Goal: Task Accomplishment & Management: Complete application form

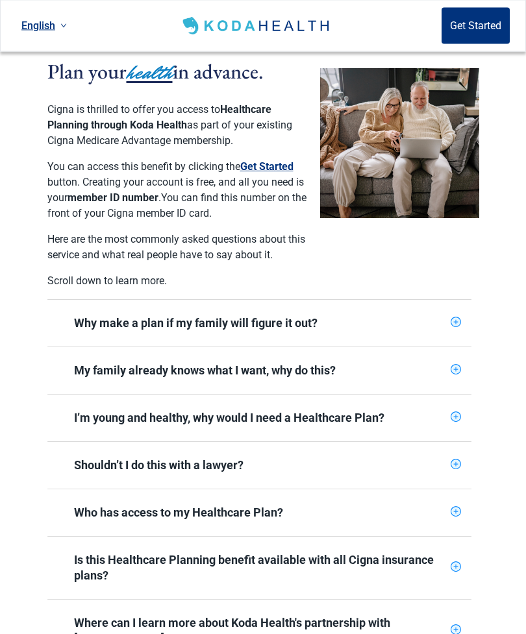
scroll to position [308, 0]
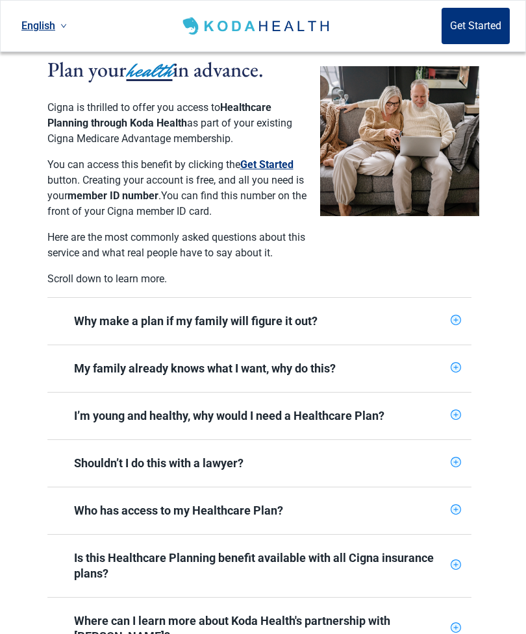
click at [197, 326] on div "Why make a plan if my family will figure it out?" at bounding box center [259, 322] width 371 height 16
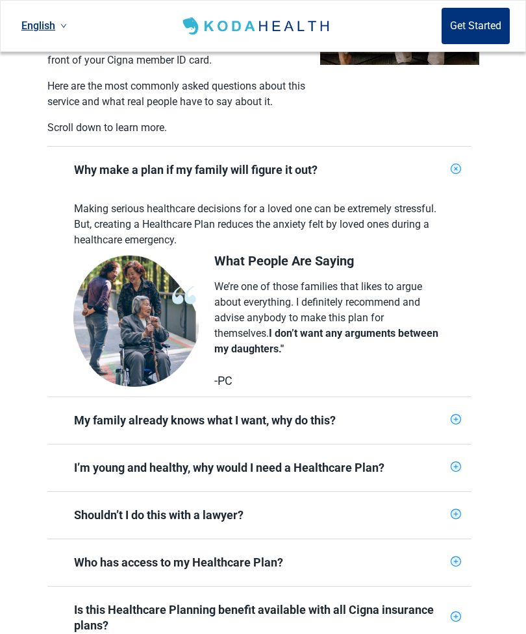
scroll to position [460, 0]
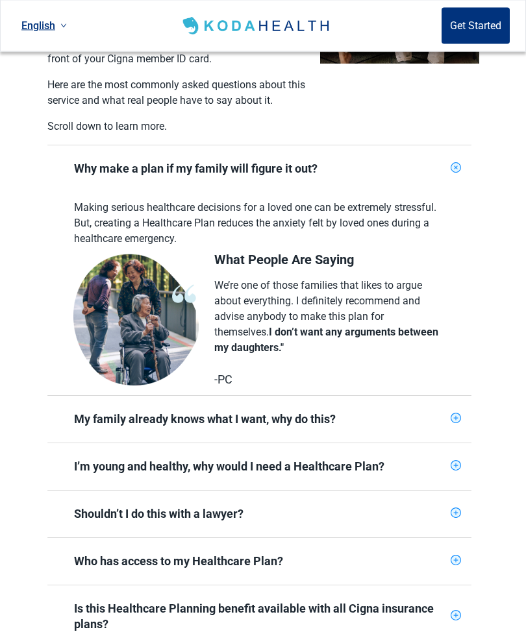
click at [205, 427] on div "My family already knows what I want, why do this?" at bounding box center [259, 420] width 371 height 16
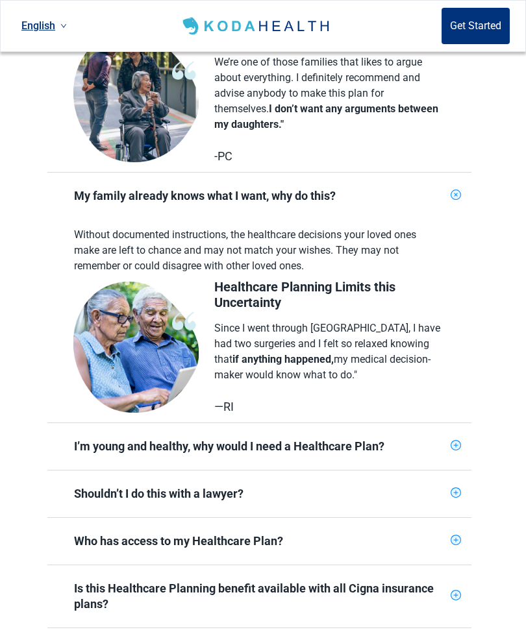
scroll to position [691, 0]
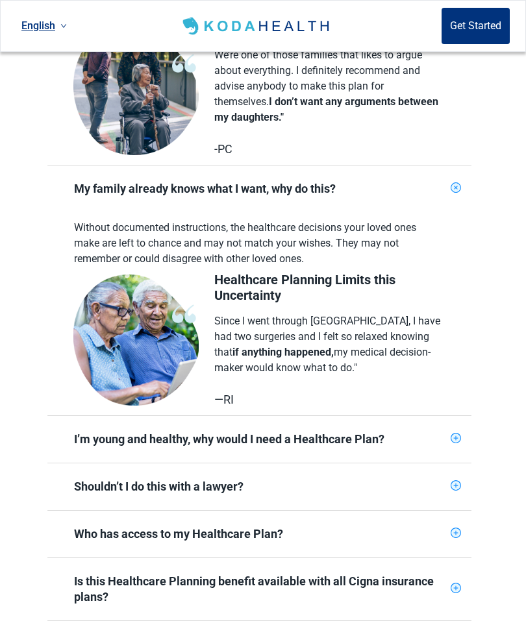
click at [221, 449] on span "I’m young and healthy, why would I need a Healthcare Plan?" at bounding box center [252, 439] width 388 height 31
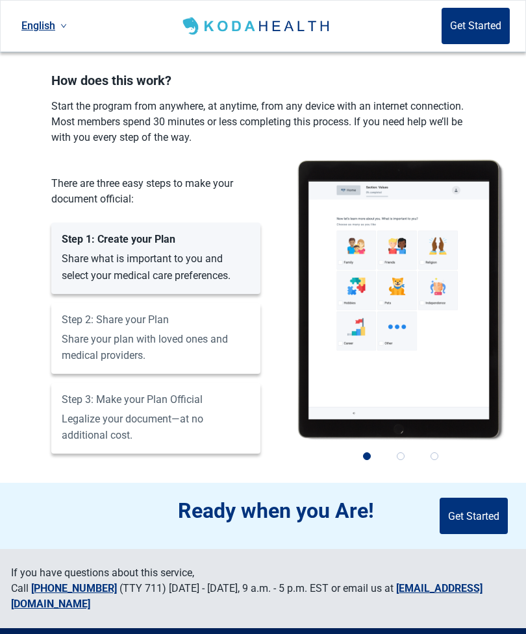
scroll to position [1611, 0]
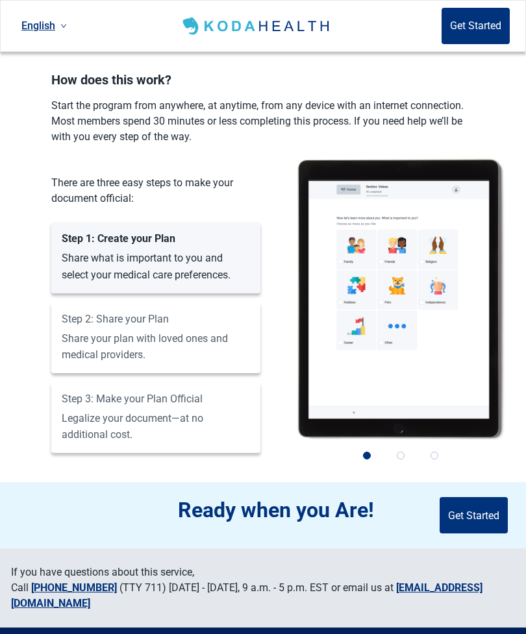
click at [467, 498] on button "Get Started" at bounding box center [473, 515] width 68 height 36
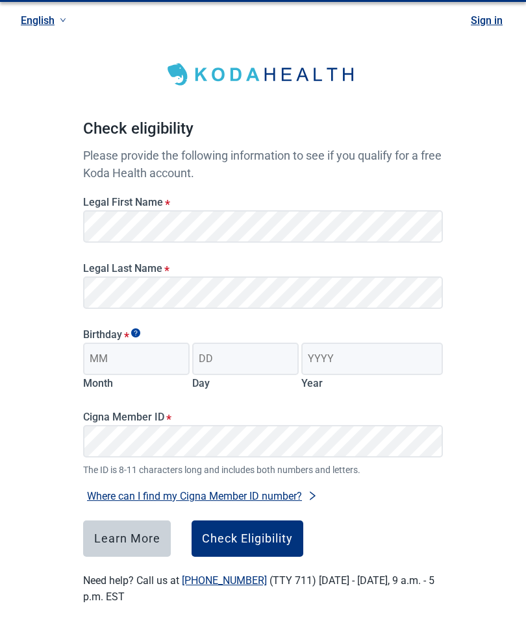
scroll to position [25, 0]
click at [147, 356] on input "Month" at bounding box center [136, 359] width 106 height 32
type input "09"
type input "16"
type input "1957"
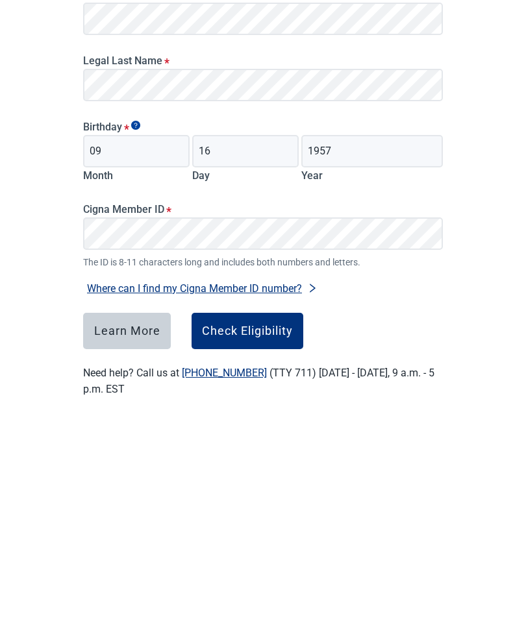
click at [251, 532] on div "Check Eligibility" at bounding box center [247, 538] width 91 height 13
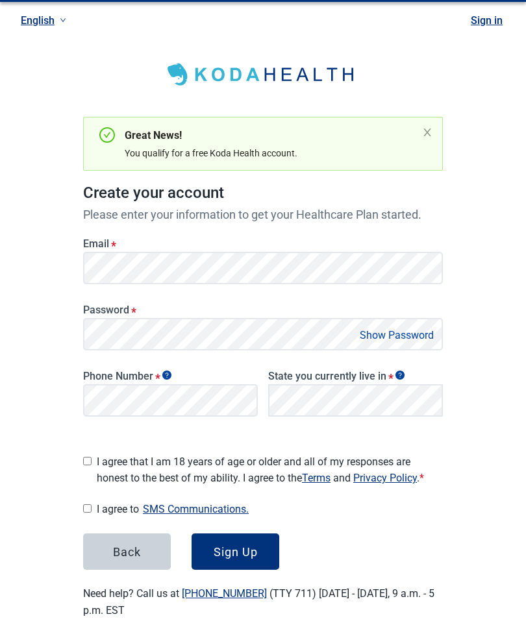
click at [406, 332] on button "Show Password" at bounding box center [397, 336] width 82 height 18
click at [397, 337] on button "Hide Password" at bounding box center [399, 336] width 77 height 18
click at [408, 341] on button "Show Password" at bounding box center [397, 336] width 82 height 18
click at [407, 340] on button "Hide Password" at bounding box center [399, 336] width 77 height 18
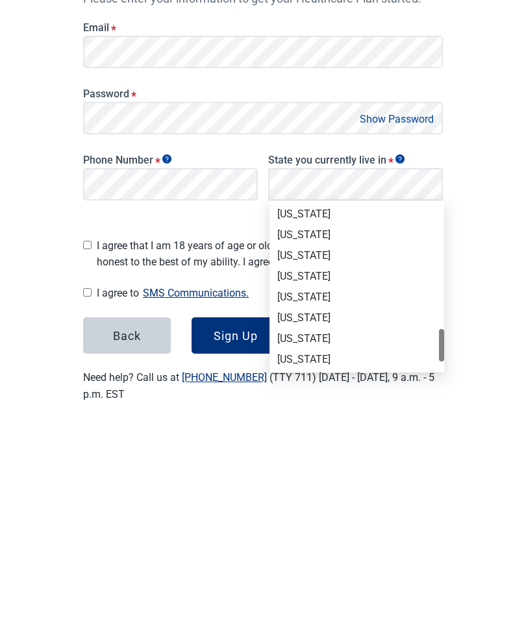
scroll to position [831, 0]
click at [291, 498] on div "[US_STATE]" at bounding box center [356, 505] width 159 height 14
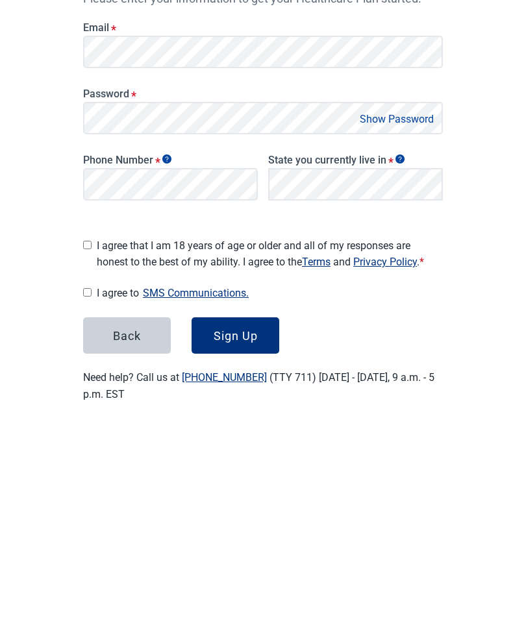
click at [87, 440] on div "Main content" at bounding box center [87, 450] width 8 height 21
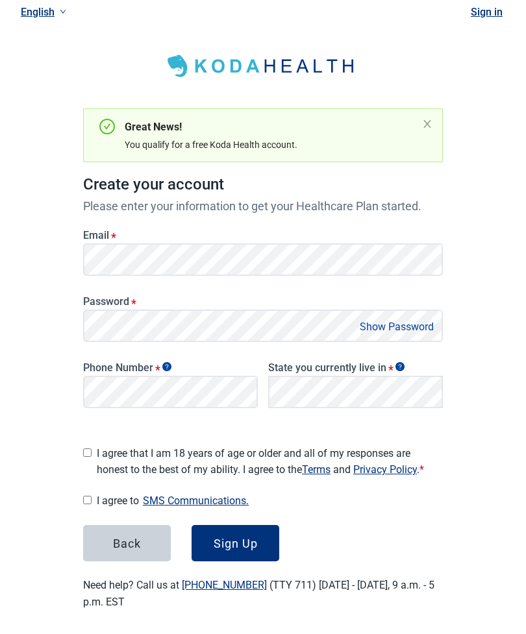
click at [86, 449] on input "I agree that I am 18 years of age or older and all of my responses are honest t…" at bounding box center [87, 453] width 8 height 8
checkbox input "true"
click at [84, 498] on input "I agree to SMS Communications." at bounding box center [87, 500] width 8 height 8
checkbox input "true"
click at [169, 367] on icon "Show tooltip" at bounding box center [166, 366] width 9 height 9
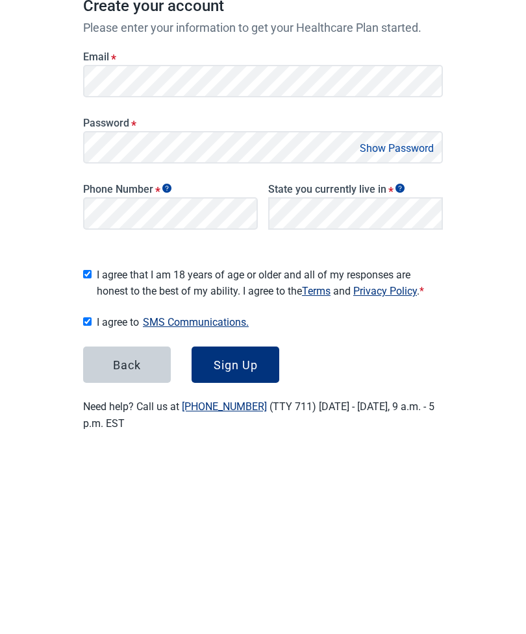
click at [356, 336] on form "Email * Password * Show Password Phone Number * State you currently live in * L…" at bounding box center [263, 388] width 360 height 347
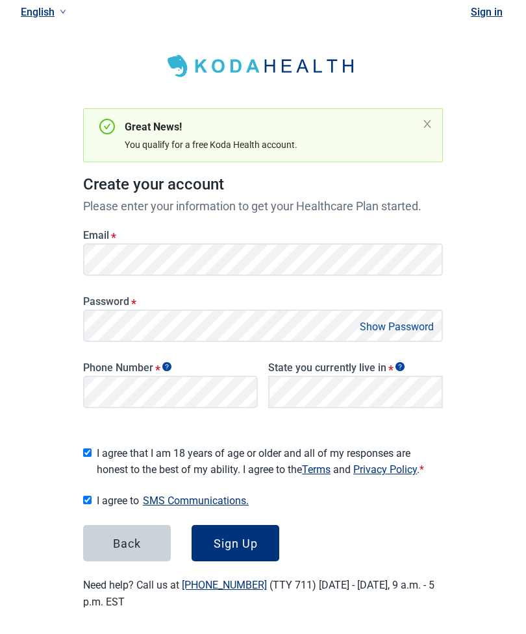
click at [240, 547] on button "Sign Up" at bounding box center [236, 543] width 88 height 36
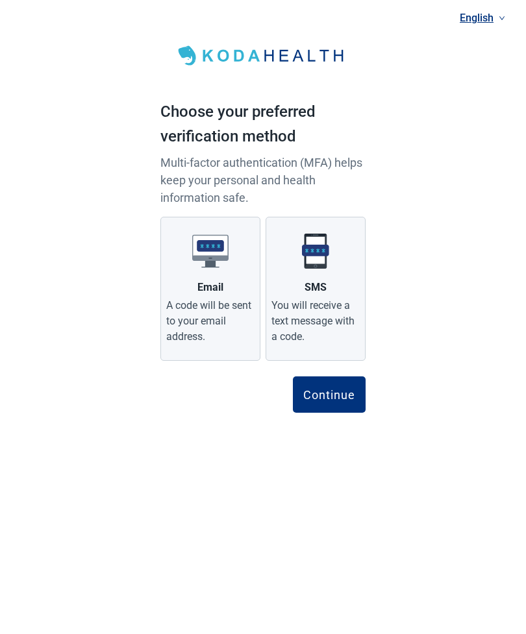
click at [210, 288] on div "Email" at bounding box center [210, 288] width 26 height 16
click at [0, 0] on input "Email A code will be sent to your email address." at bounding box center [0, 0] width 0 height 0
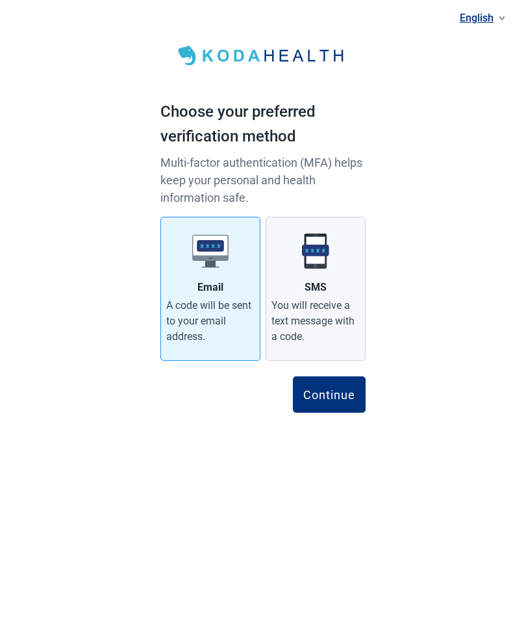
click at [338, 402] on button "Continue" at bounding box center [329, 395] width 73 height 36
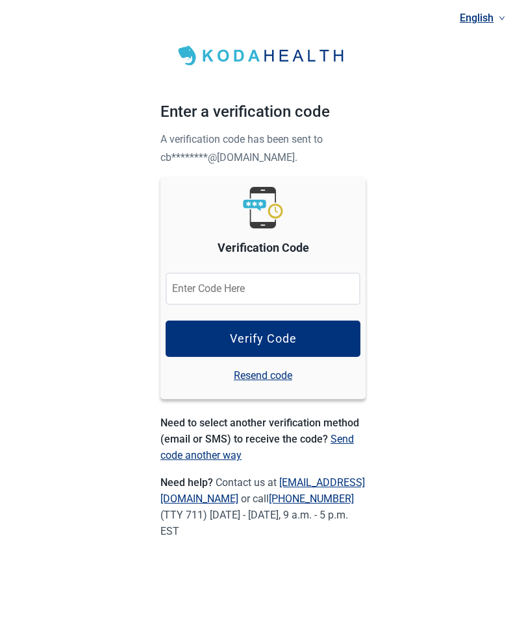
click at [208, 286] on input "Verification Code" at bounding box center [263, 289] width 195 height 32
click at [204, 299] on input "Verification Code" at bounding box center [263, 289] width 195 height 32
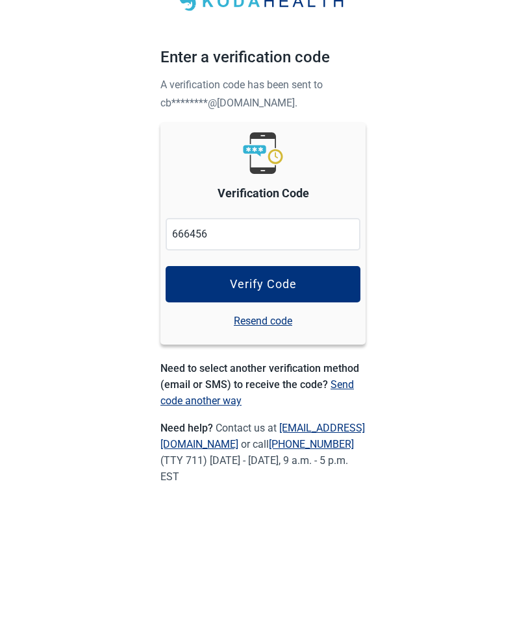
type input "666456"
click at [260, 332] on div "Verify Code" at bounding box center [263, 338] width 67 height 13
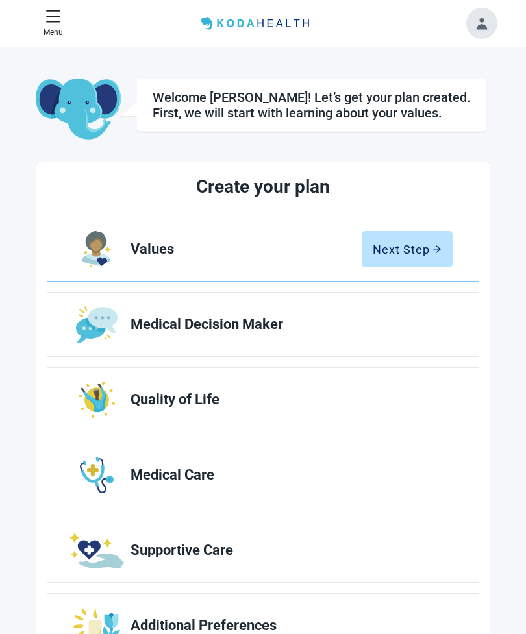
click at [407, 250] on div "Next Step" at bounding box center [407, 249] width 69 height 13
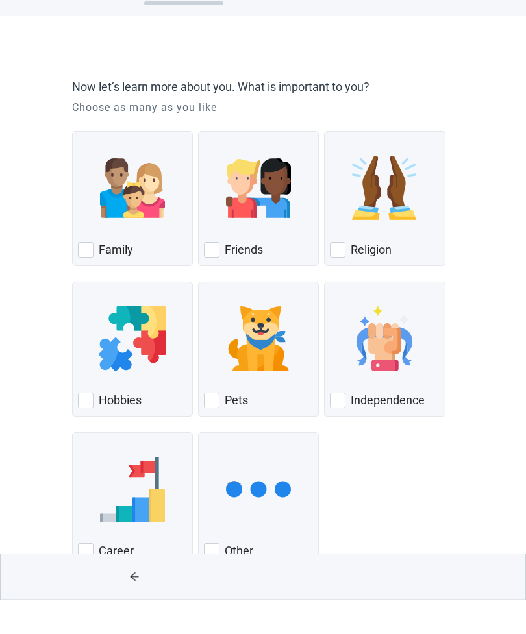
scroll to position [18, 0]
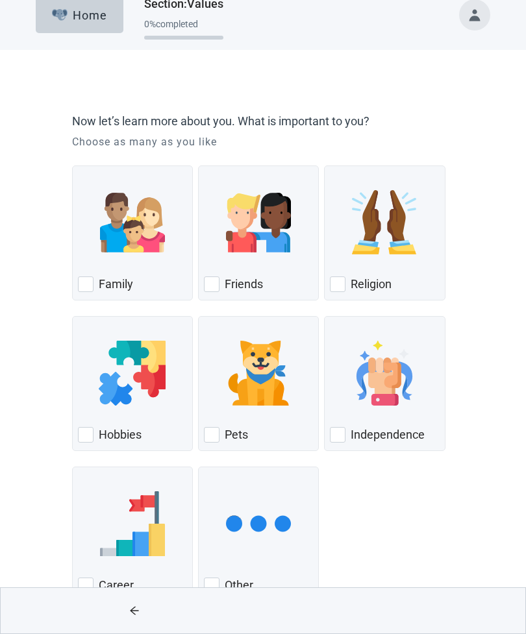
click at [341, 436] on div "Independence, checkbox, not checked" at bounding box center [338, 435] width 16 height 16
click at [325, 317] on input "Independence" at bounding box center [324, 316] width 1 height 1
checkbox input "true"
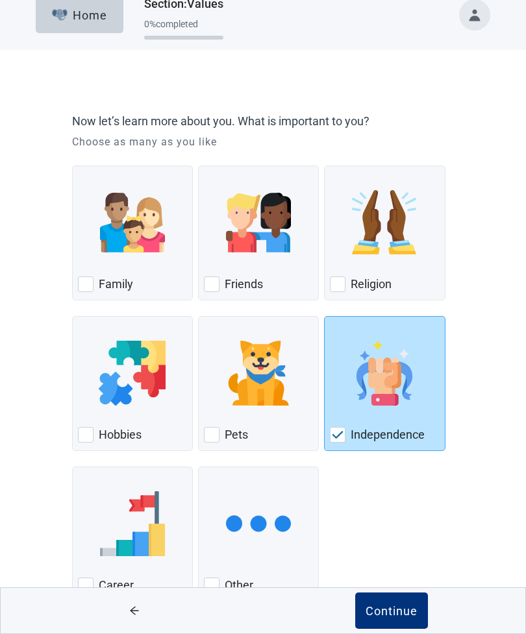
click at [86, 291] on div "Family, checkbox, not checked" at bounding box center [86, 285] width 16 height 16
click at [73, 166] on input "Family" at bounding box center [72, 166] width 1 height 1
checkbox input "true"
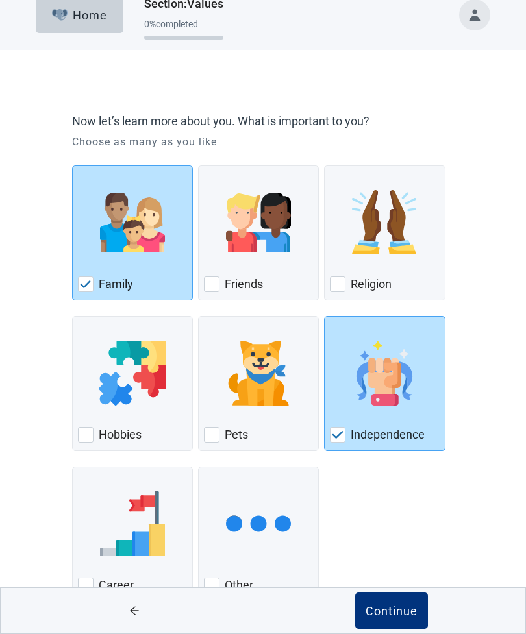
click at [214, 290] on div "Friends, checkbox, not checked" at bounding box center [212, 285] width 16 height 16
click at [199, 166] on input "Friends" at bounding box center [198, 166] width 1 height 1
checkbox input "true"
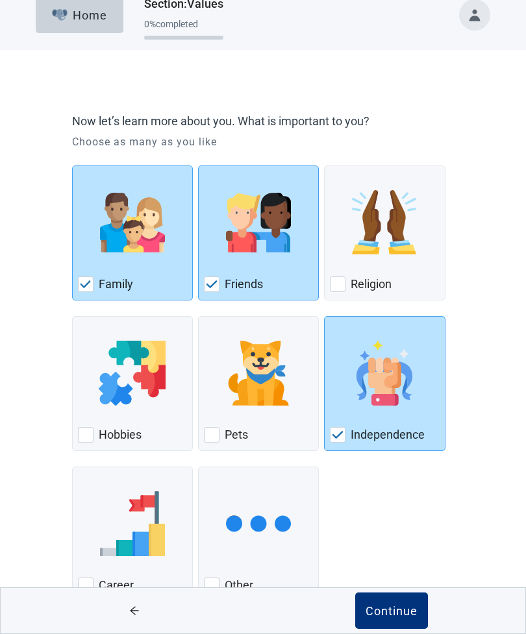
click at [391, 617] on div "Continue" at bounding box center [391, 610] width 52 height 13
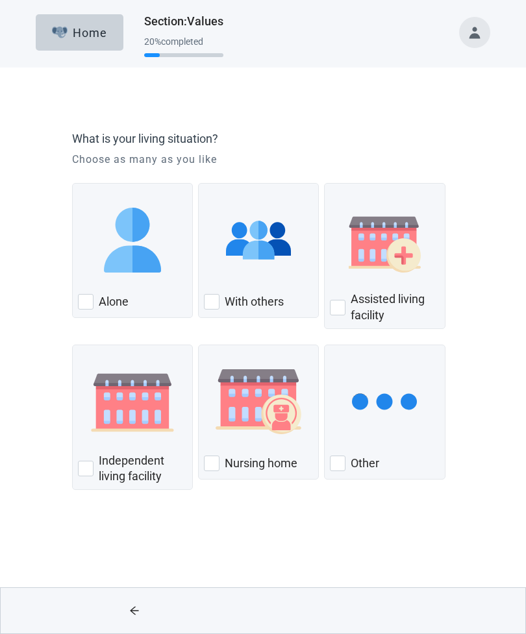
click at [91, 306] on div "Alone, checkbox, not checked" at bounding box center [86, 302] width 16 height 16
click at [73, 184] on input "Alone" at bounding box center [72, 183] width 1 height 1
checkbox input "true"
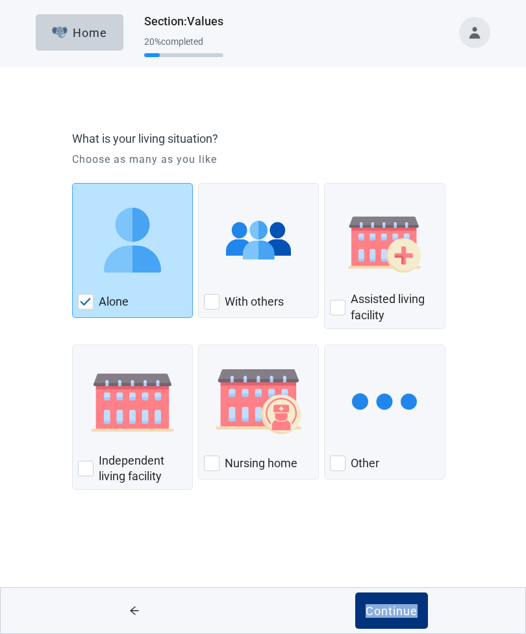
click at [340, 465] on div "Other, checkbox, not checked" at bounding box center [338, 464] width 16 height 16
click at [325, 345] on input "Other" at bounding box center [324, 345] width 1 height 1
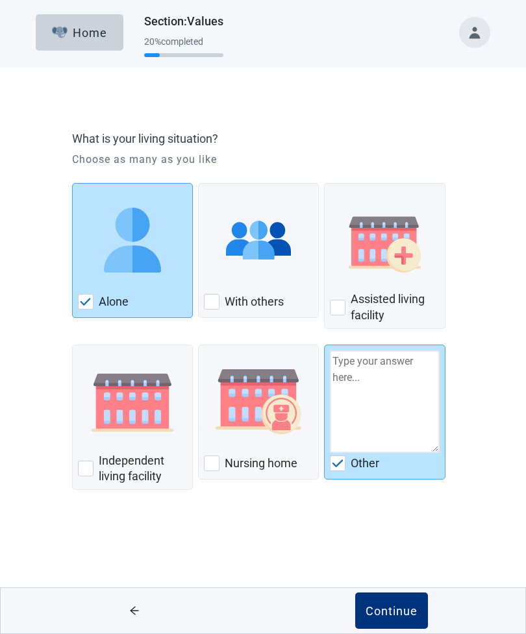
click at [478, 495] on div "What is your living situation? Choose as many as you like Alone With others Ass…" at bounding box center [263, 328] width 473 height 471
click at [340, 466] on img "Other, checkbox, checked" at bounding box center [338, 464] width 12 height 8
click at [325, 345] on input "Other" at bounding box center [324, 345] width 1 height 1
checkbox input "false"
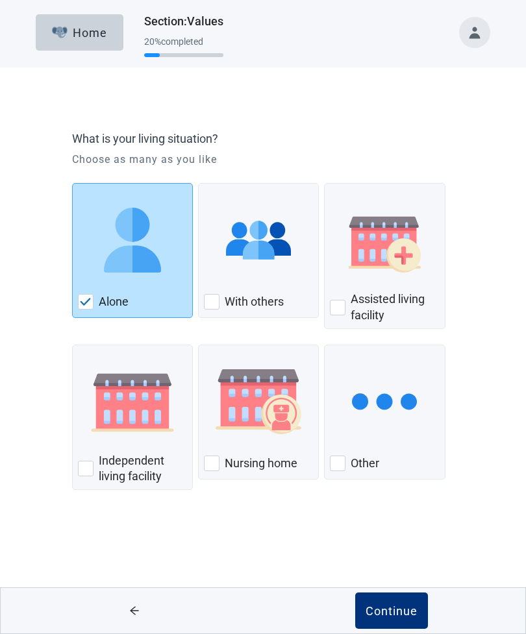
click at [390, 610] on div "Continue" at bounding box center [391, 610] width 52 height 13
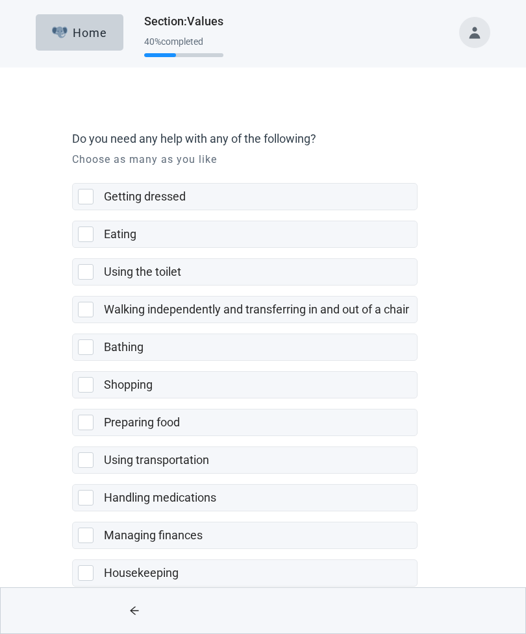
scroll to position [18, 0]
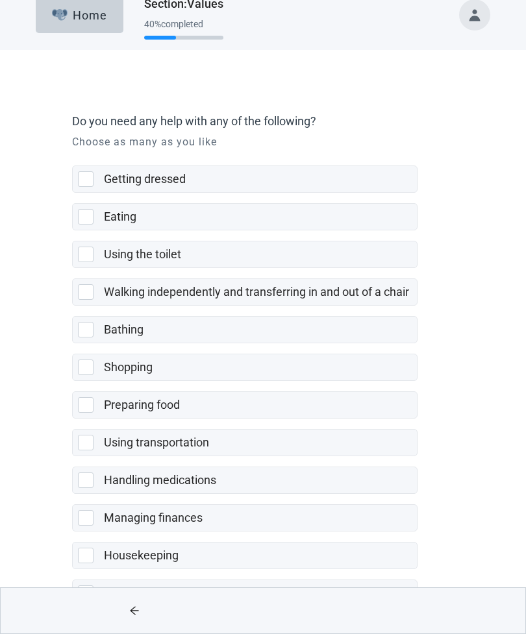
click at [524, 634] on div "Main content" at bounding box center [263, 611] width 526 height 47
click at [80, 601] on div "None of the above" at bounding box center [245, 593] width 344 height 26
click at [73, 570] on input "None of the above" at bounding box center [72, 569] width 1 height 1
checkbox input "true"
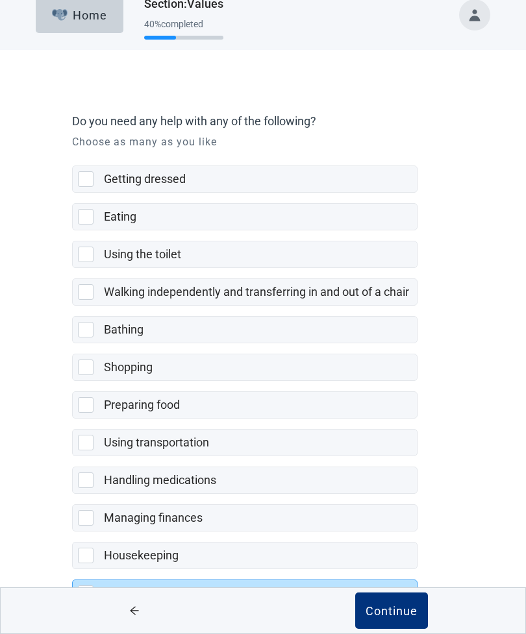
click at [390, 617] on div "Continue" at bounding box center [391, 610] width 52 height 13
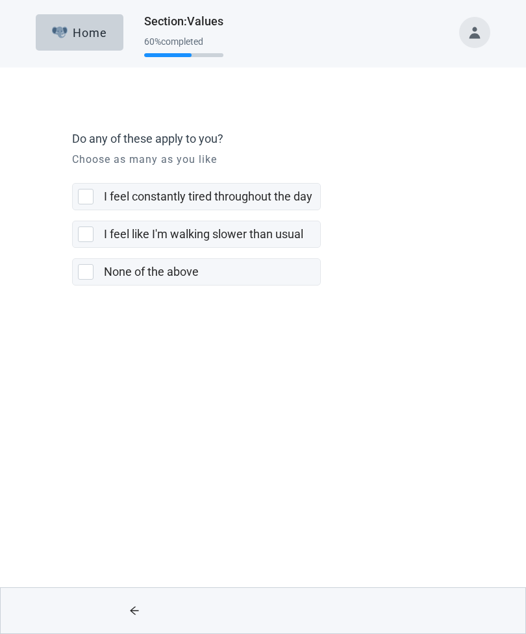
click at [86, 243] on div "I feel like I'm walking slower than usual" at bounding box center [196, 234] width 247 height 26
click at [73, 211] on input "I feel like I'm walking slower than usual" at bounding box center [72, 210] width 1 height 1
checkbox input "true"
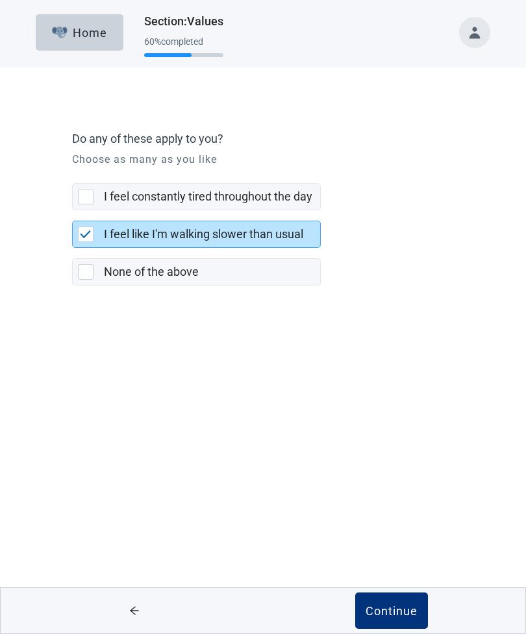
click at [394, 609] on div "Continue" at bounding box center [391, 610] width 52 height 13
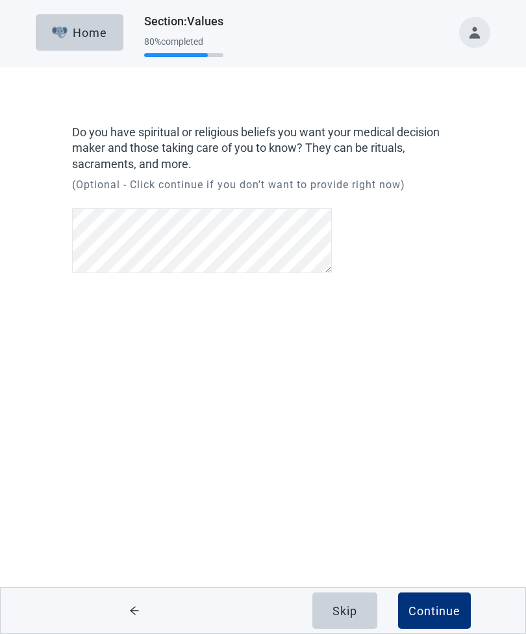
click at [435, 611] on div "Continue" at bounding box center [434, 610] width 52 height 13
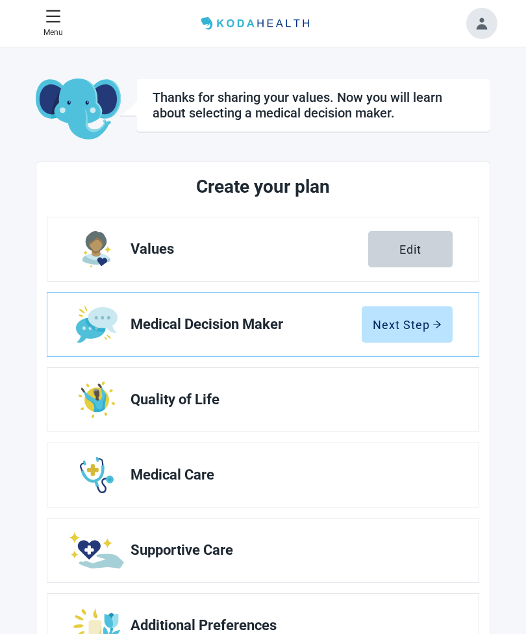
click at [409, 257] on button "Edit" at bounding box center [410, 249] width 84 height 36
click at [406, 331] on div "Next Step" at bounding box center [407, 324] width 69 height 13
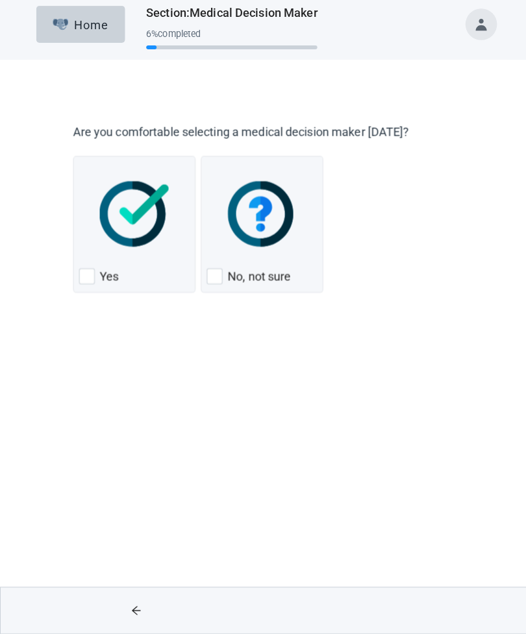
click at [215, 277] on div "No, not sure, checkbox, not checked" at bounding box center [212, 281] width 16 height 16
click at [199, 163] on input "No, not sure" at bounding box center [198, 162] width 1 height 1
checkbox input "true"
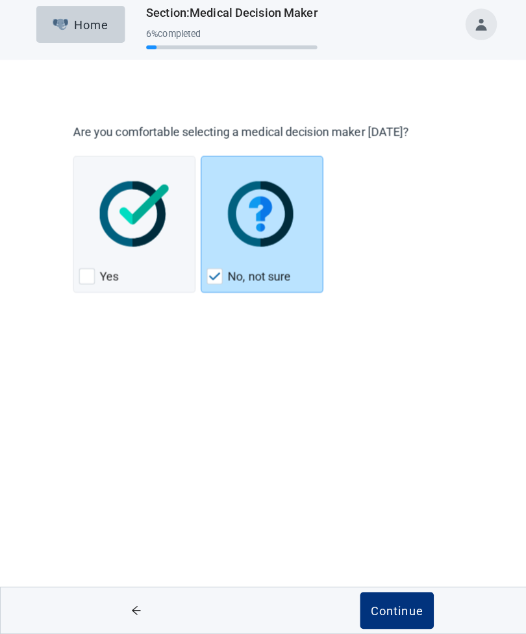
click at [93, 287] on div "Yes" at bounding box center [132, 229] width 121 height 135
click at [73, 163] on input "Yes" at bounding box center [72, 162] width 1 height 1
checkbox input "true"
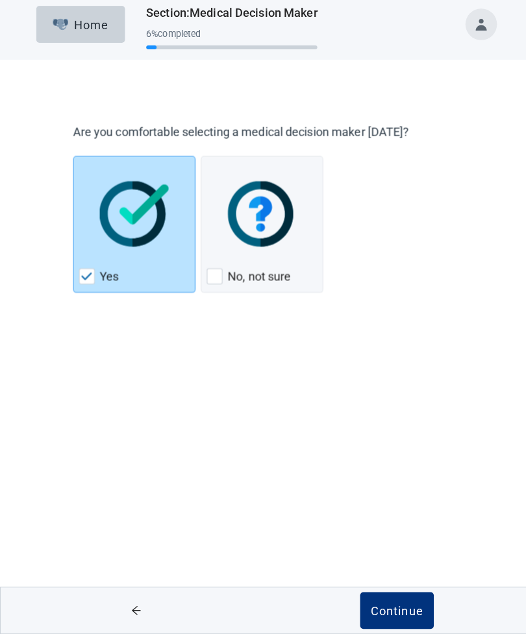
click at [221, 275] on div "No, not sure" at bounding box center [258, 281] width 109 height 21
click at [199, 163] on input "No, not sure" at bounding box center [198, 162] width 1 height 1
checkbox input "true"
checkbox input "false"
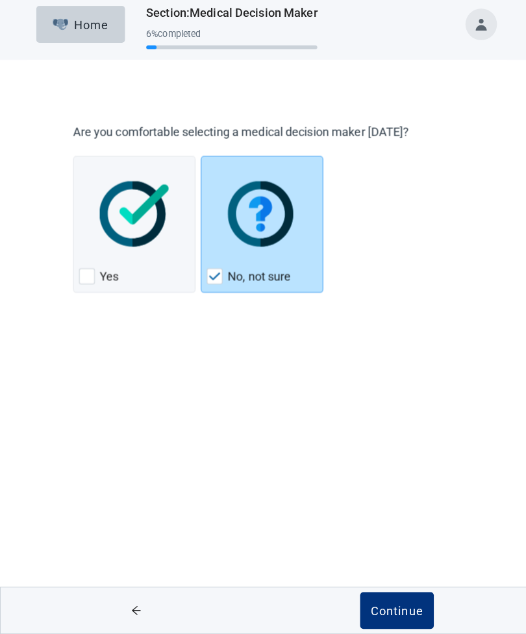
click at [397, 593] on button "Continue" at bounding box center [391, 611] width 73 height 36
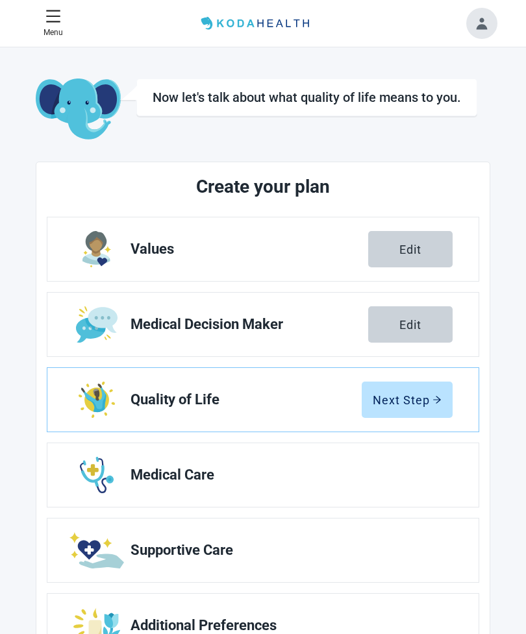
click at [248, 319] on span "Medical Decision Maker" at bounding box center [249, 325] width 238 height 16
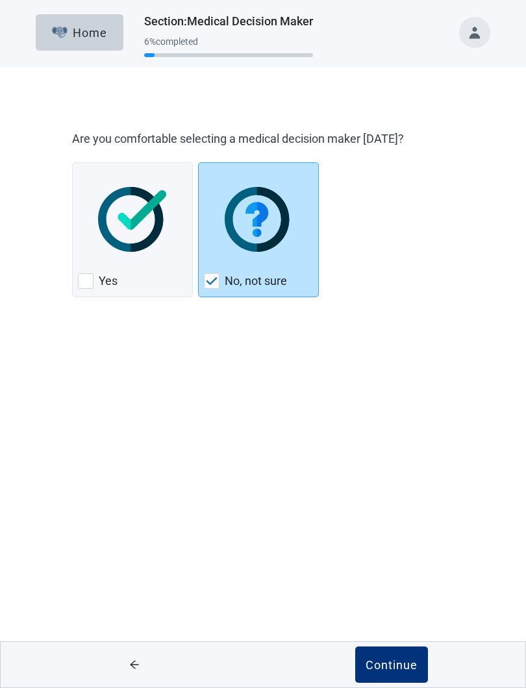
click at [82, 282] on div "Yes, checkbox, not checked" at bounding box center [86, 281] width 16 height 16
click at [73, 163] on input "Yes" at bounding box center [72, 162] width 1 height 1
checkbox input "true"
checkbox input "false"
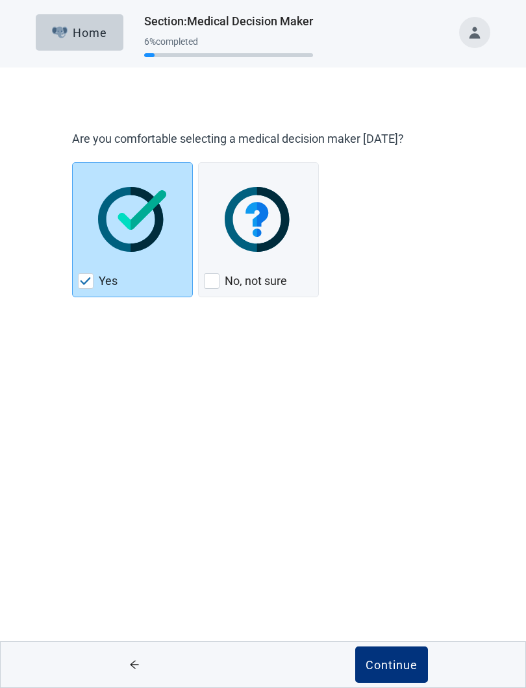
click at [395, 634] on div "Continue" at bounding box center [391, 664] width 52 height 13
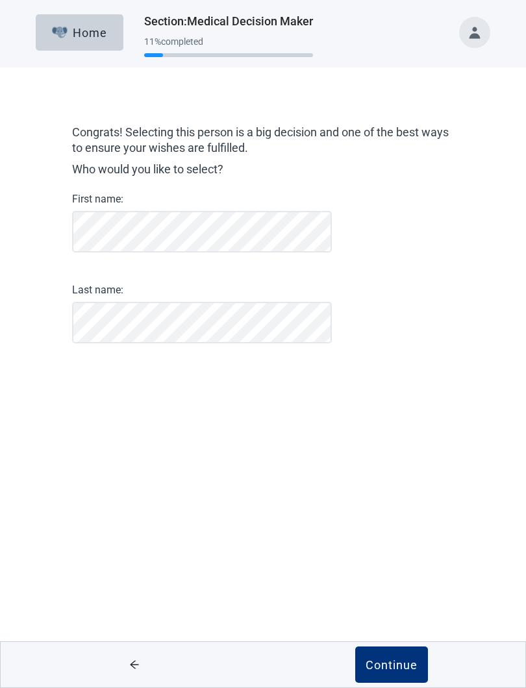
click at [393, 634] on div "Continue" at bounding box center [391, 664] width 52 height 13
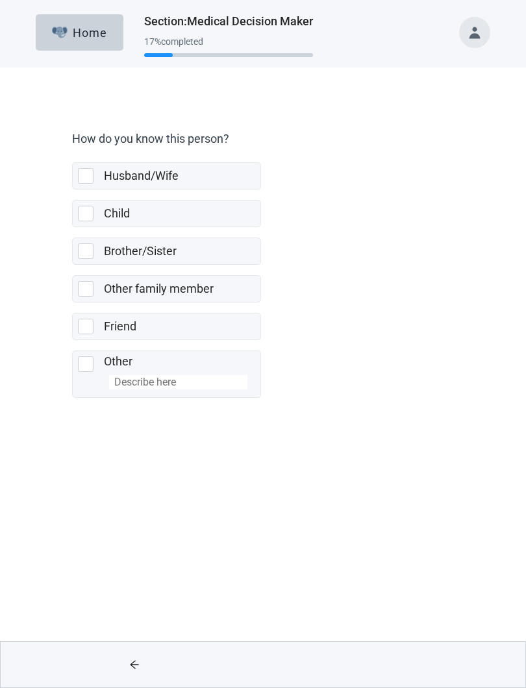
click at [96, 364] on div "Other, checkbox, not selected" at bounding box center [88, 364] width 21 height 16
click at [73, 341] on input "Other" at bounding box center [72, 340] width 1 height 1
checkbox input "true"
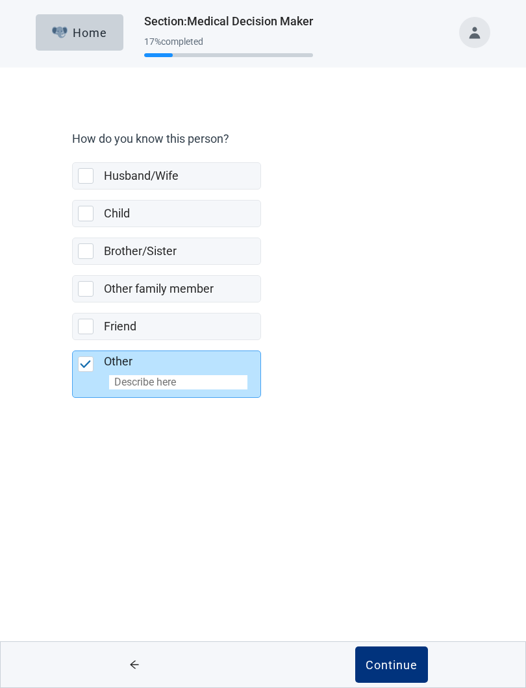
click at [148, 381] on input "Other" at bounding box center [178, 382] width 138 height 14
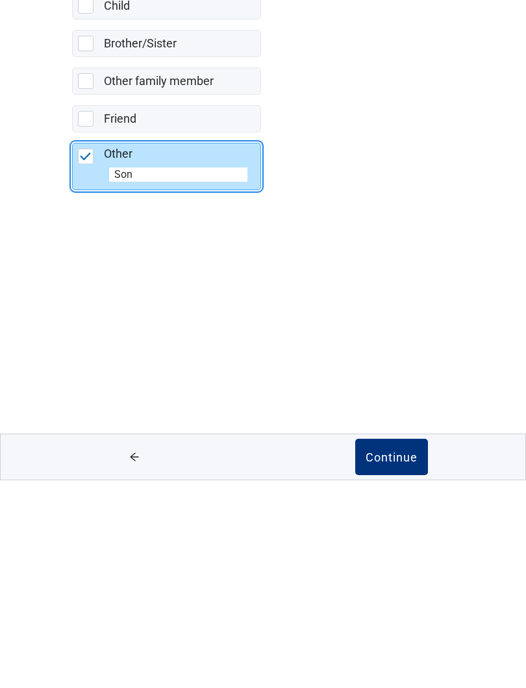
type input "Son"
click at [395, 634] on div "Continue" at bounding box center [391, 664] width 52 height 13
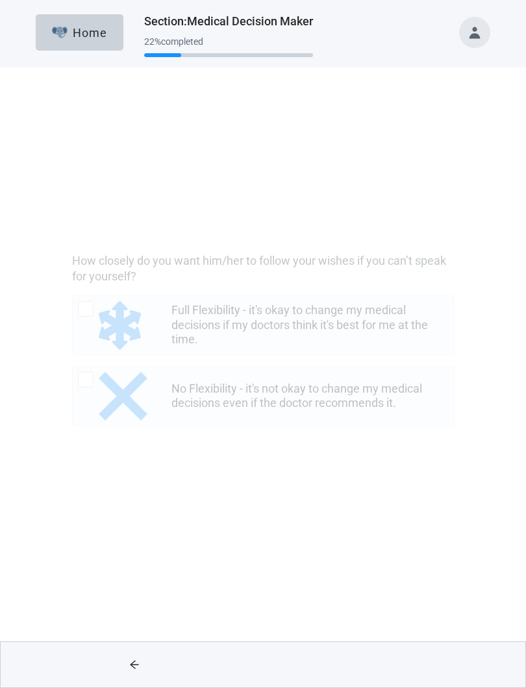
click at [88, 190] on div "Full Flexibility - it's okay to change my medical decisions if my doctors think…" at bounding box center [86, 187] width 16 height 16
click at [73, 174] on input "Full Flexibility - it's okay to change my medical decisions if my doctors think…" at bounding box center [72, 173] width 1 height 1
radio input "true"
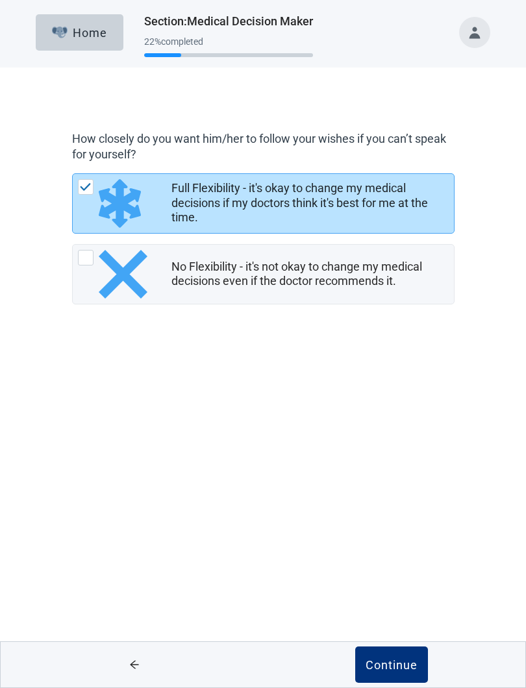
click at [390, 634] on div "Continue" at bounding box center [391, 664] width 52 height 13
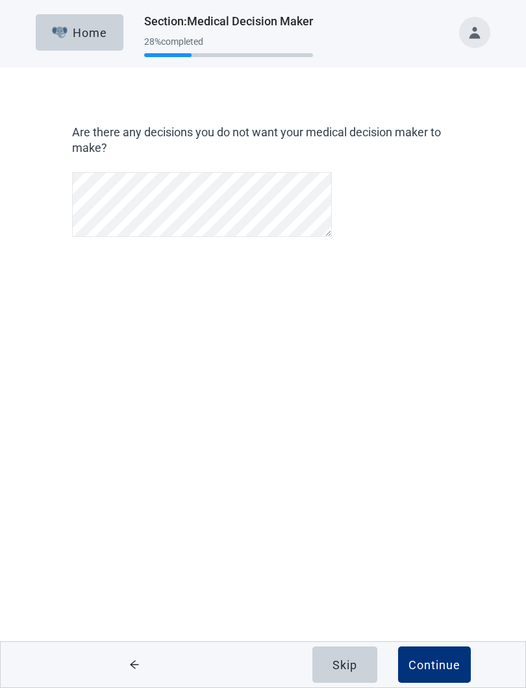
click at [355, 634] on div "Skip" at bounding box center [344, 664] width 25 height 13
click at [375, 634] on button "Skip" at bounding box center [344, 665] width 65 height 36
click at [359, 634] on button "Skip" at bounding box center [344, 665] width 65 height 36
click at [358, 634] on button "Skip" at bounding box center [344, 665] width 65 height 36
click at [448, 634] on div "Continue" at bounding box center [434, 664] width 52 height 13
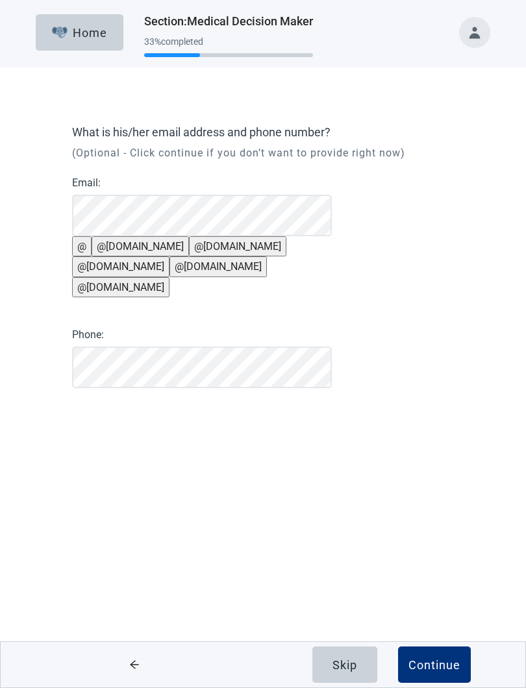
click at [443, 634] on div "Continue" at bounding box center [434, 664] width 52 height 13
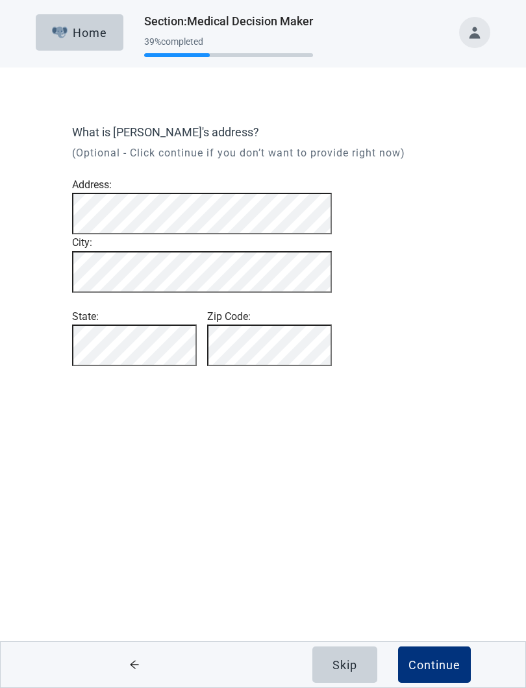
click at [441, 634] on button "Continue" at bounding box center [434, 665] width 73 height 36
